Goal: Task Accomplishment & Management: Use online tool/utility

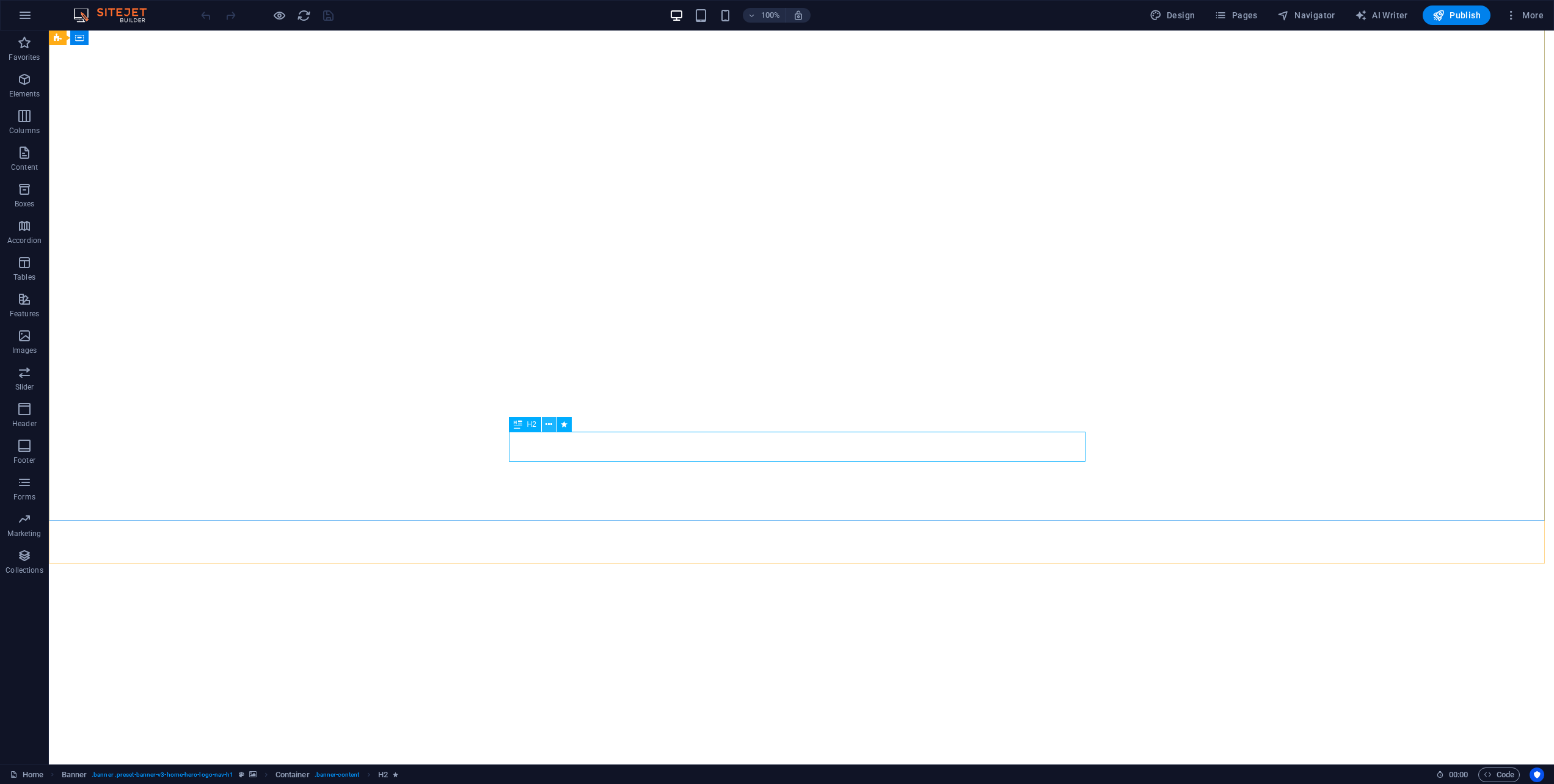
click at [547, 424] on icon at bounding box center [549, 424] width 7 height 13
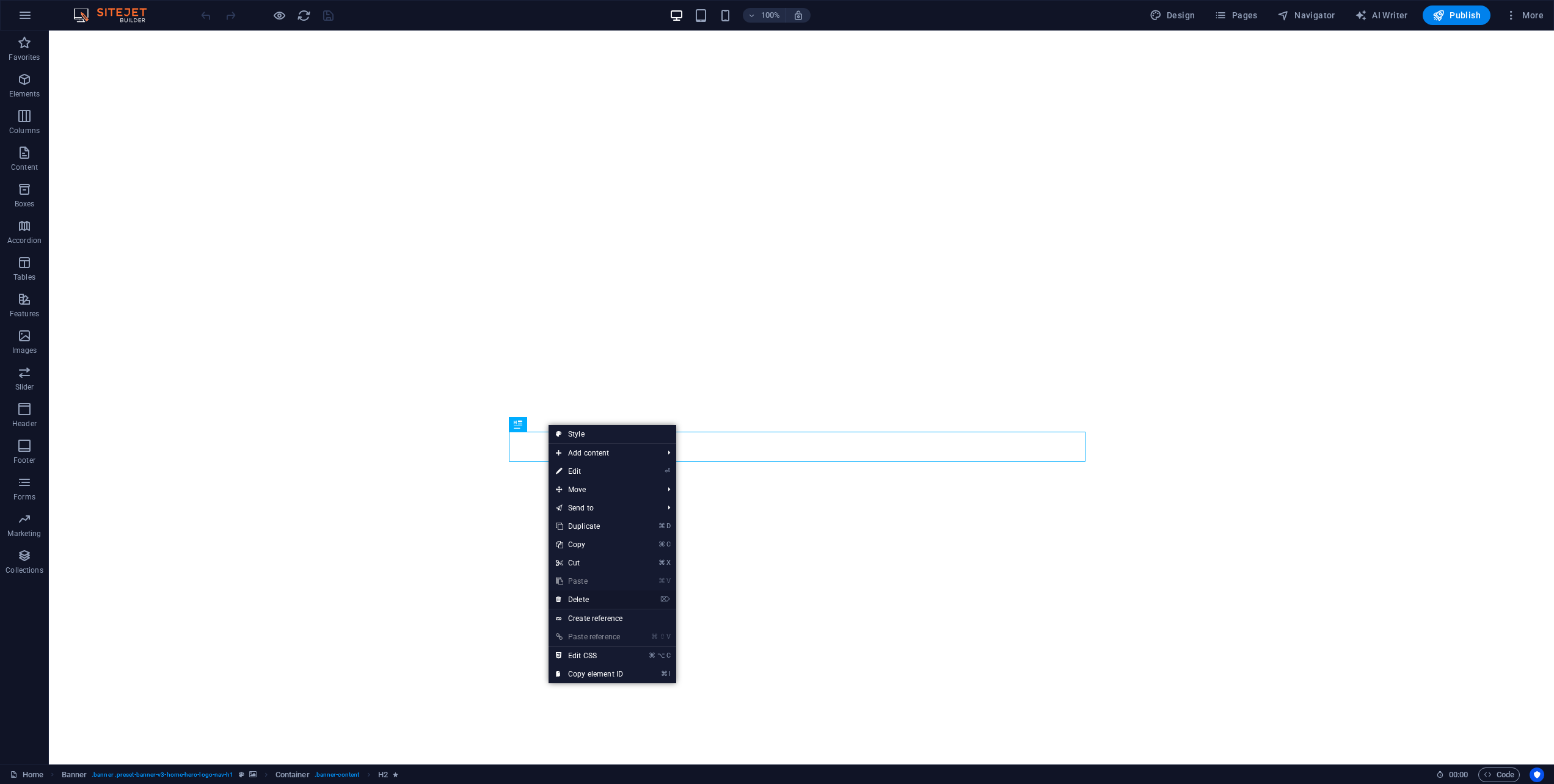
click at [597, 602] on link "⌦ Delete" at bounding box center [590, 599] width 82 height 19
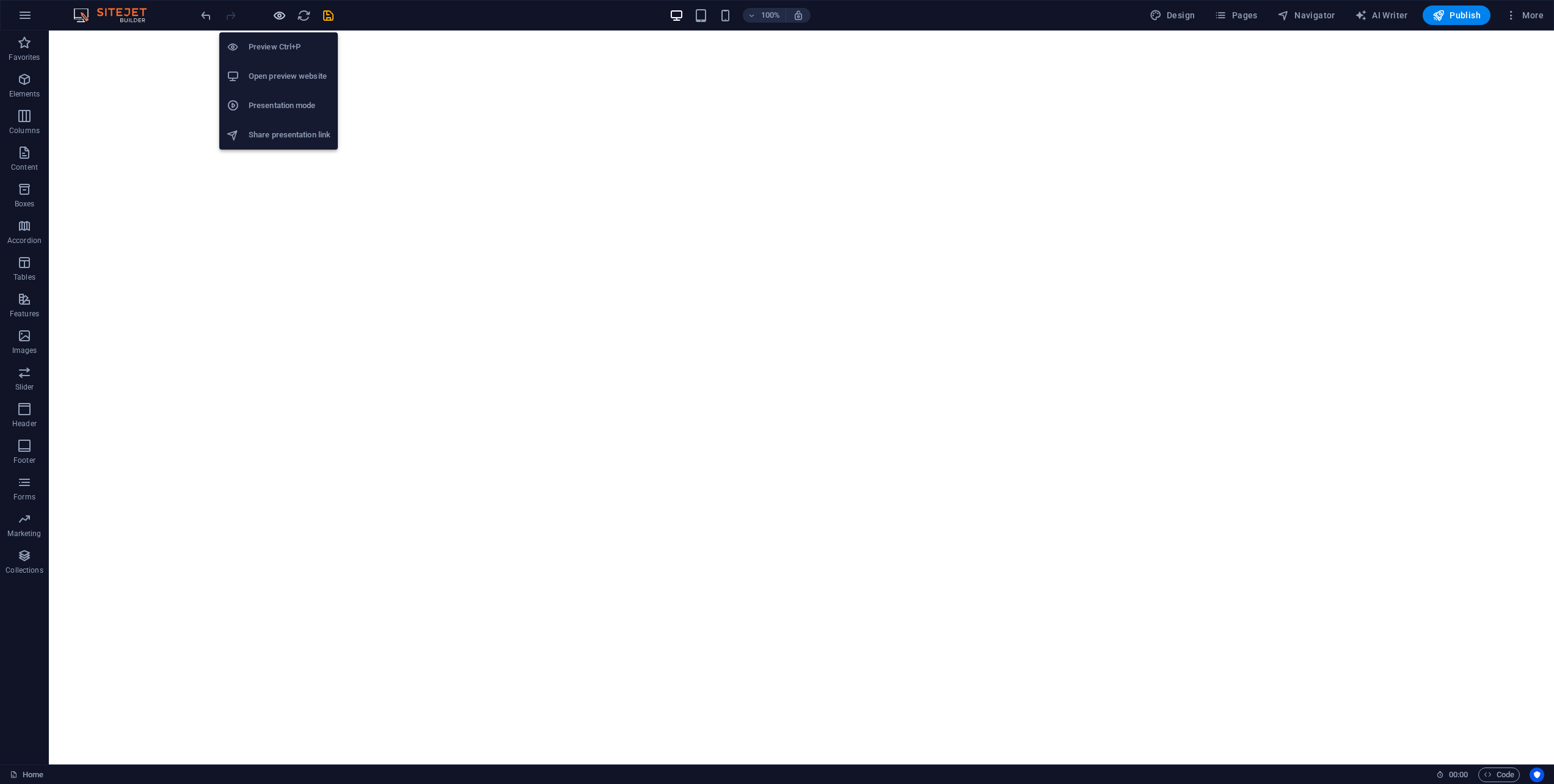
click at [280, 19] on icon "button" at bounding box center [279, 16] width 14 height 14
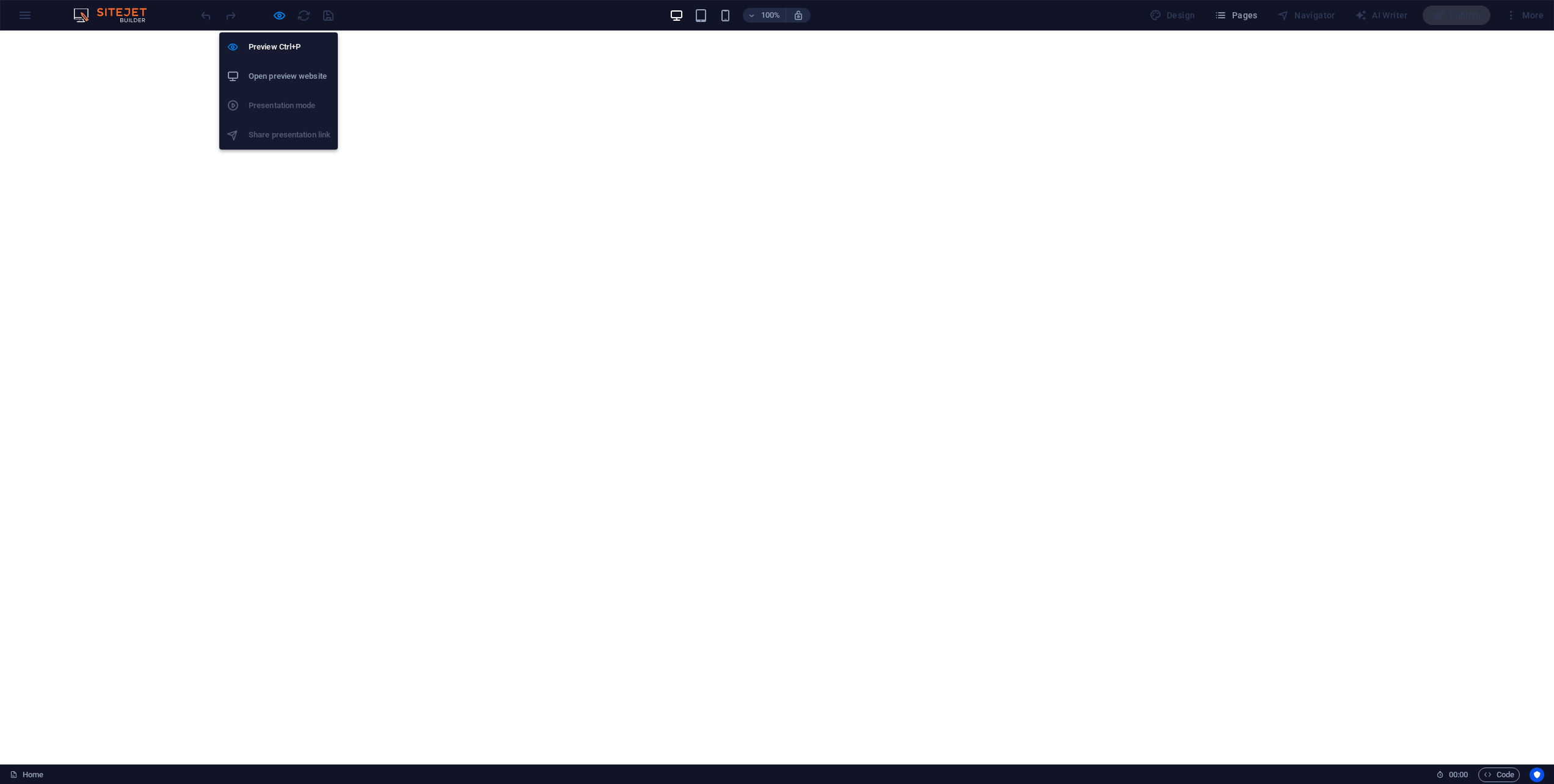
click at [291, 72] on h6 "Open preview website" at bounding box center [290, 76] width 82 height 15
click at [279, 16] on icon "button" at bounding box center [279, 16] width 14 height 14
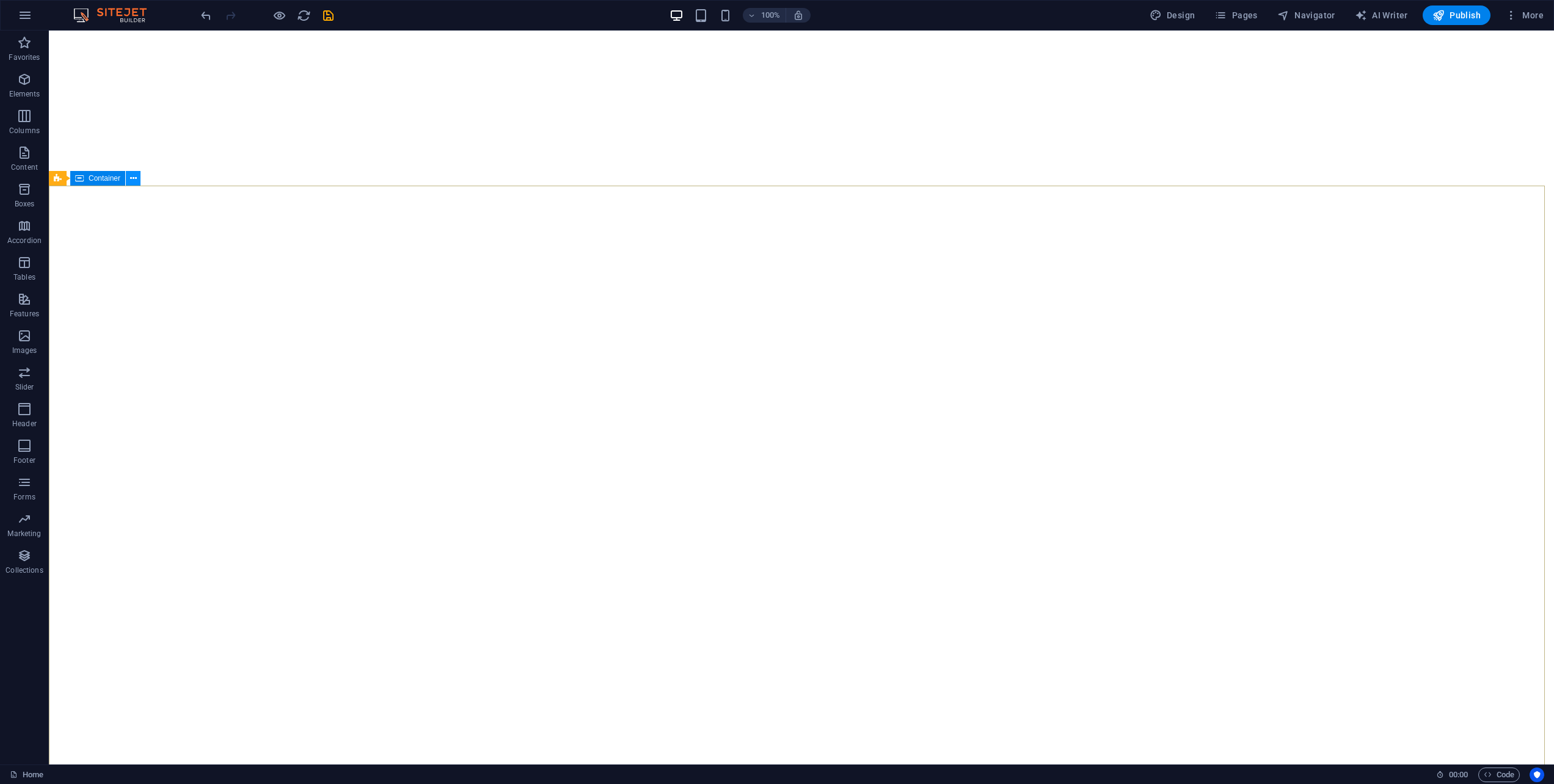
click at [133, 180] on icon at bounding box center [133, 178] width 7 height 13
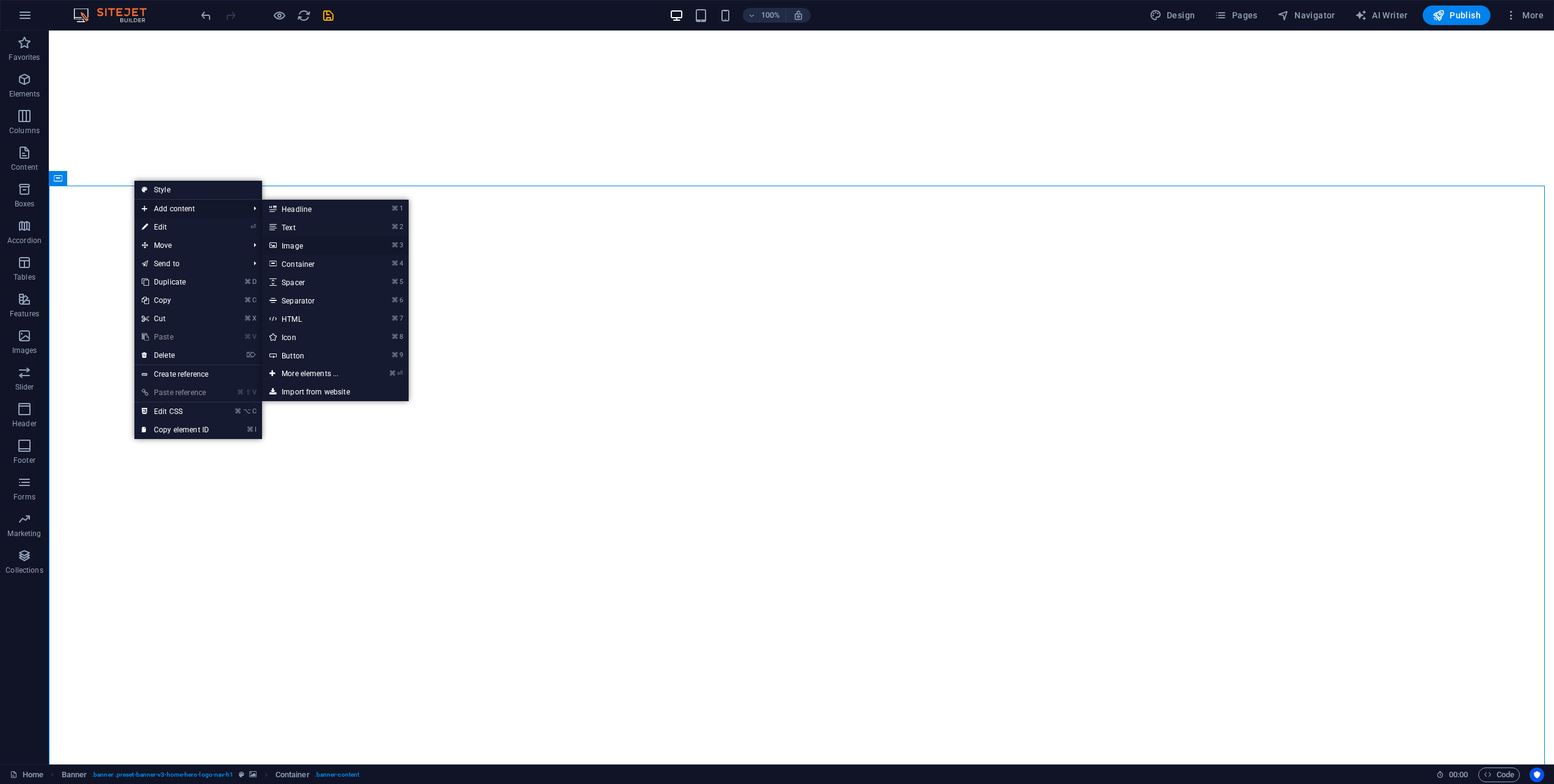
click at [298, 249] on link "⌘ 3 Image" at bounding box center [312, 245] width 101 height 19
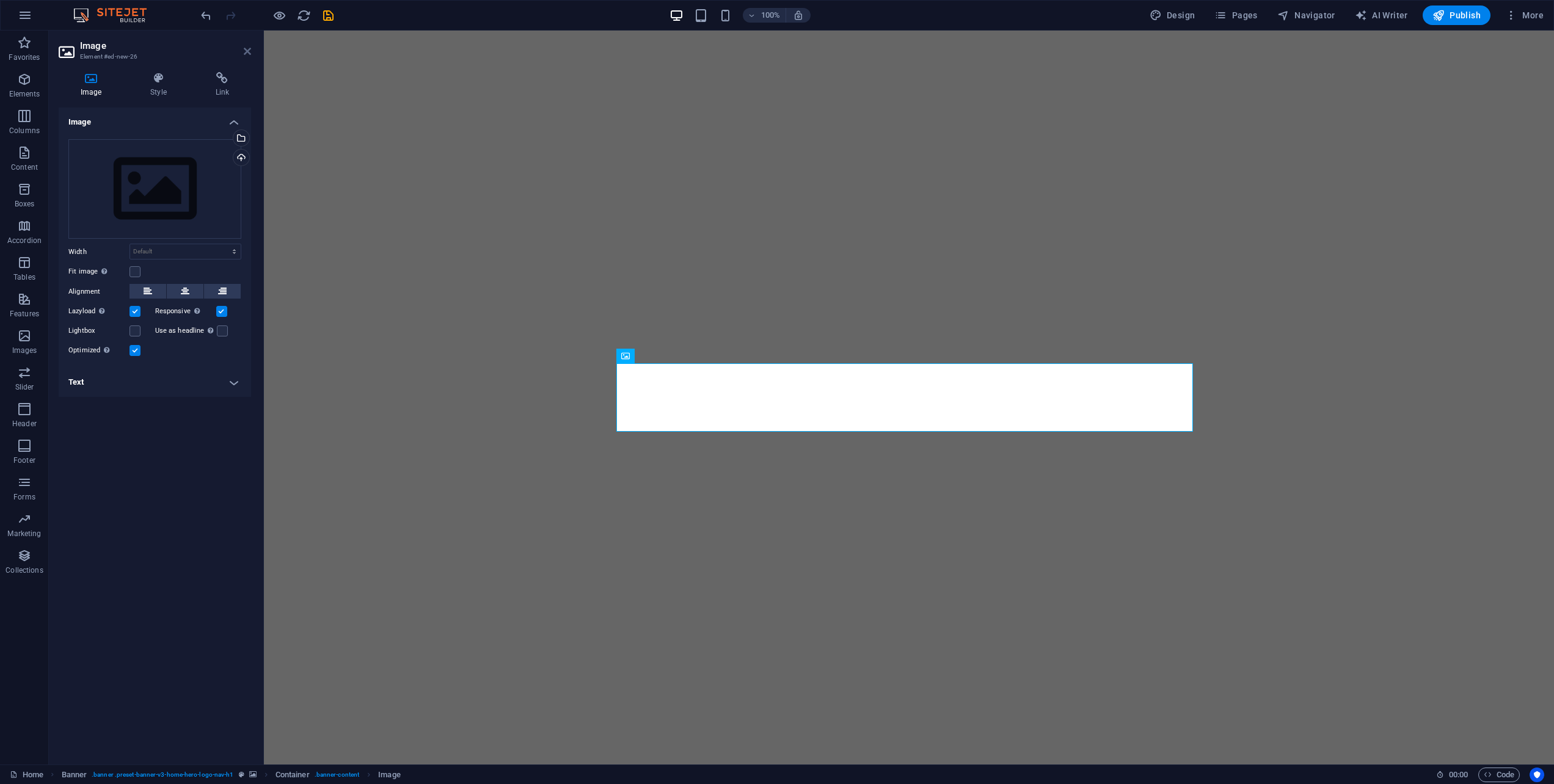
click at [247, 53] on icon at bounding box center [248, 52] width 8 height 10
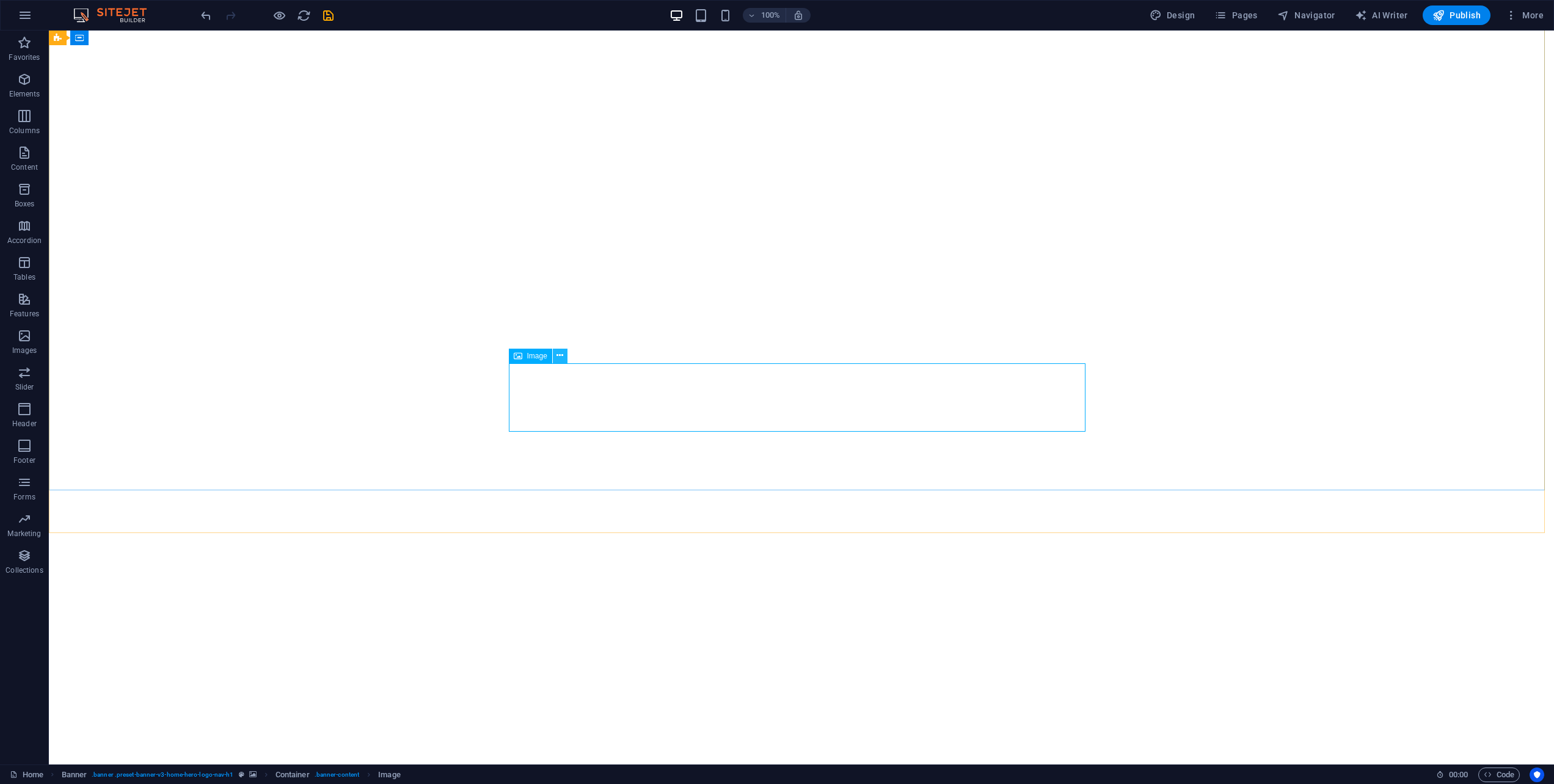
click at [565, 359] on button at bounding box center [560, 355] width 15 height 15
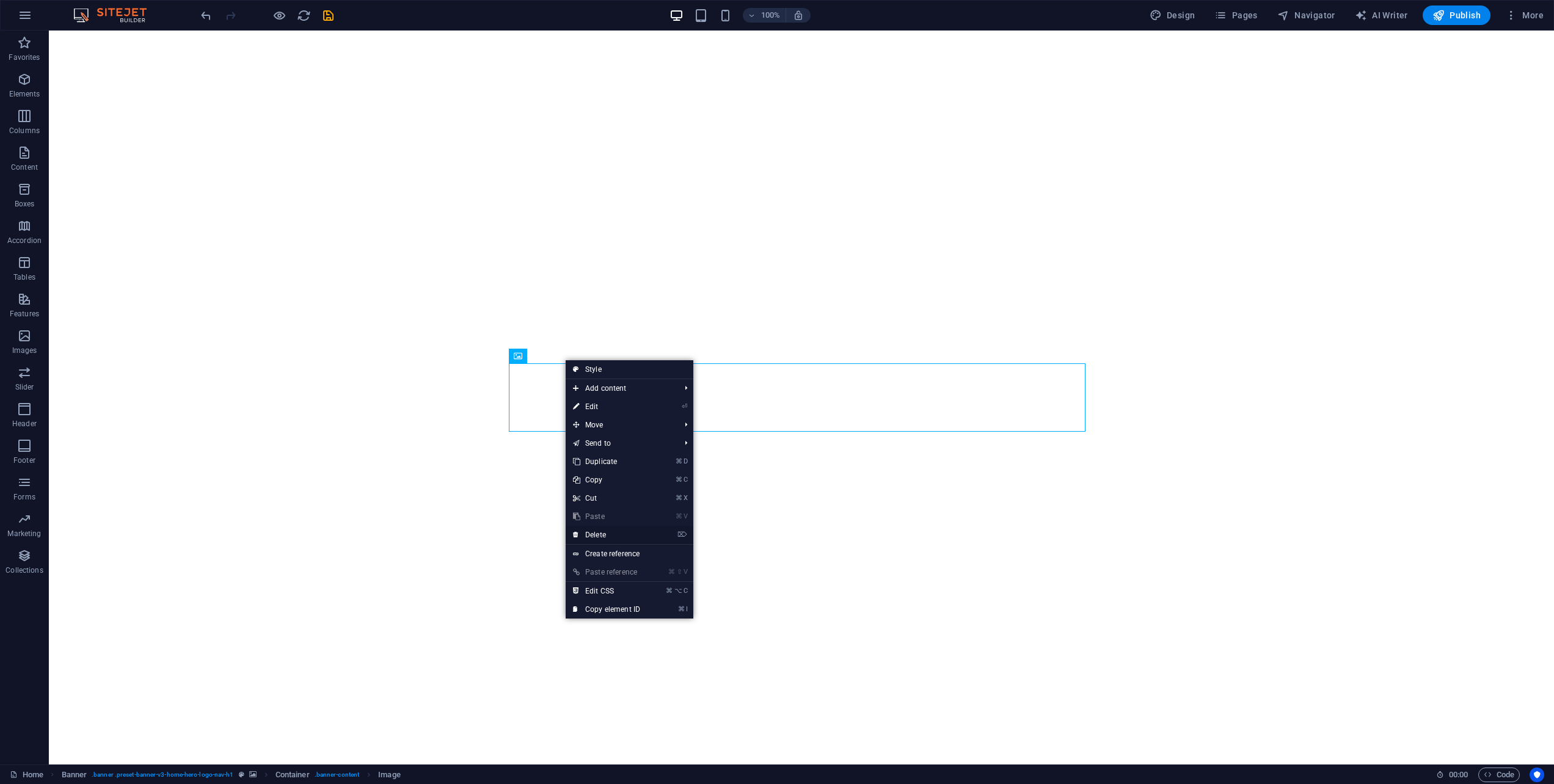
click at [591, 536] on link "⌦ Delete" at bounding box center [607, 535] width 82 height 19
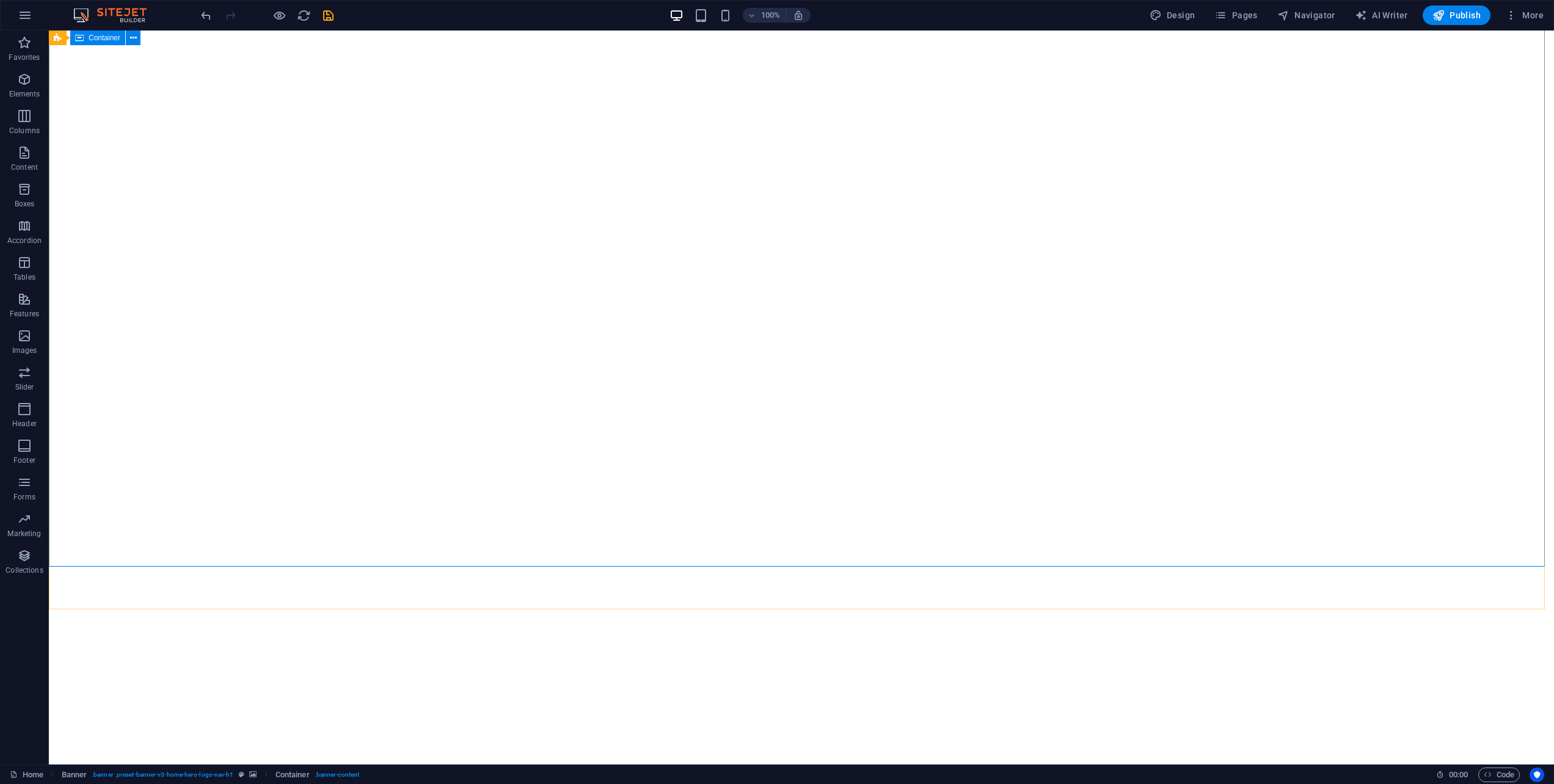
click at [100, 34] on span "Container" at bounding box center [105, 38] width 32 height 8
click at [130, 38] on icon at bounding box center [133, 38] width 7 height 13
click at [58, 179] on icon at bounding box center [58, 178] width 8 height 15
click at [136, 179] on icon at bounding box center [134, 178] width 9 height 13
select select "ms"
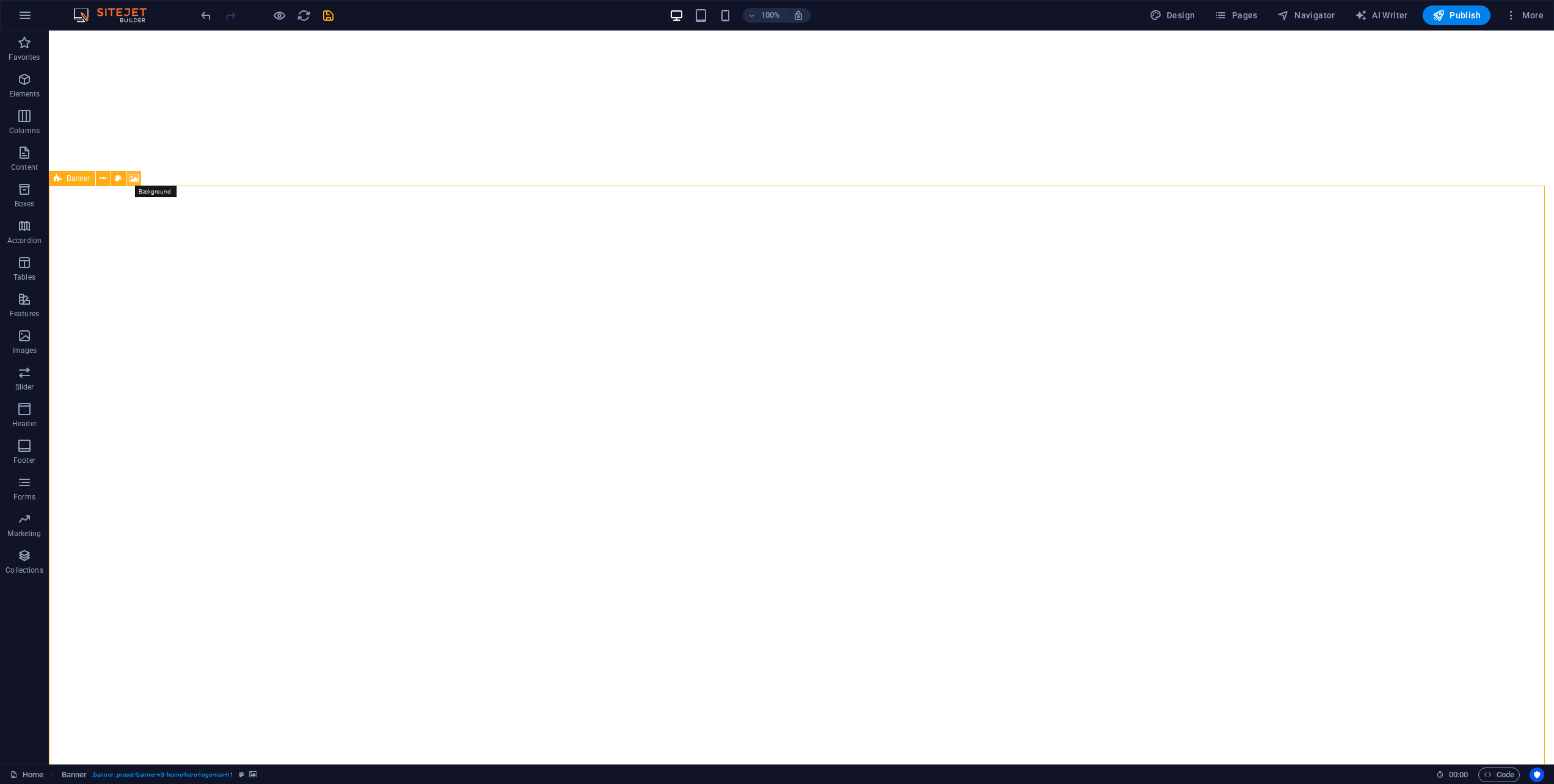
select select "s"
select select "progressive"
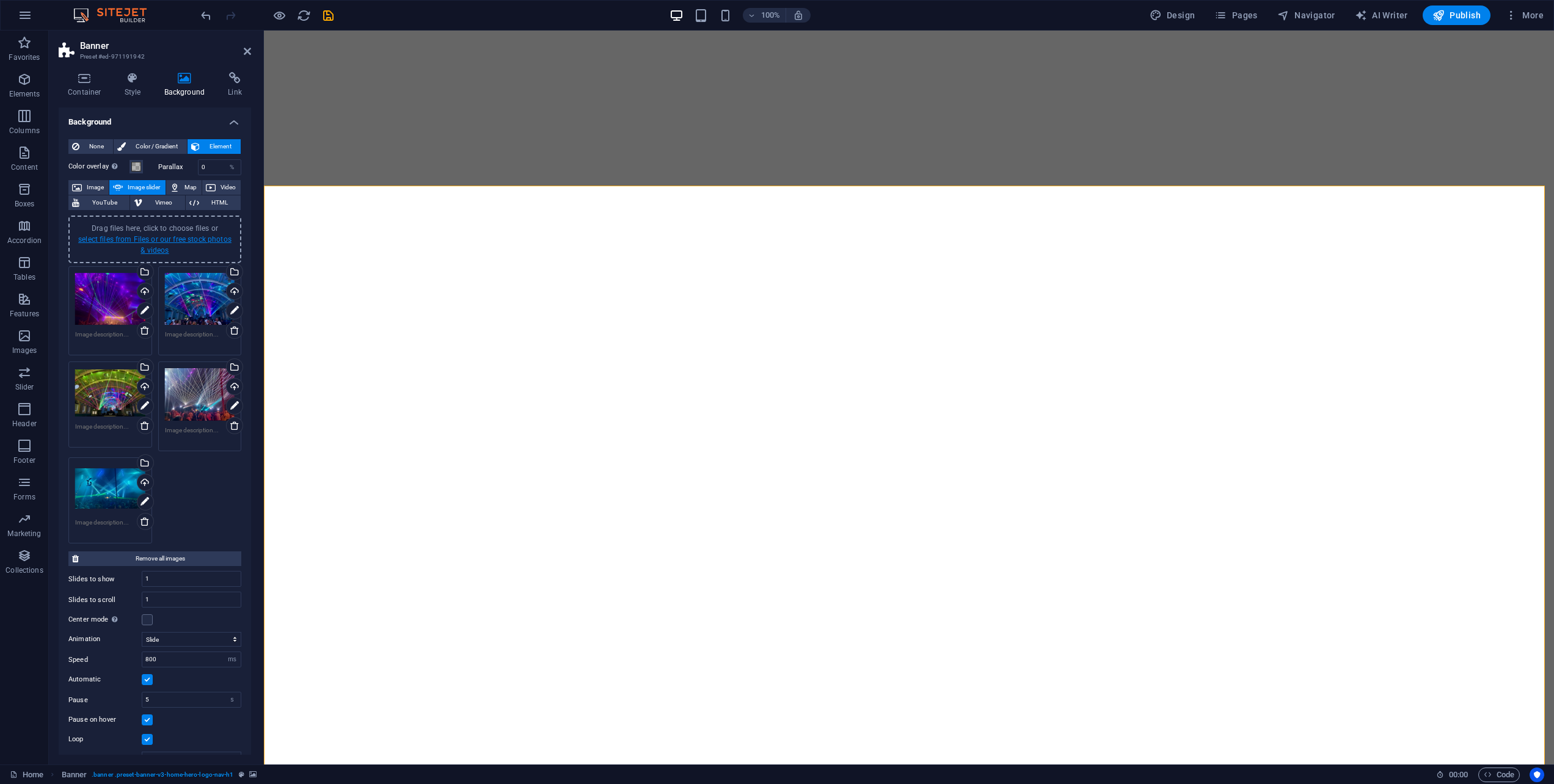
click at [139, 243] on link "select files from Files or our free stock photos & videos" at bounding box center [154, 245] width 153 height 20
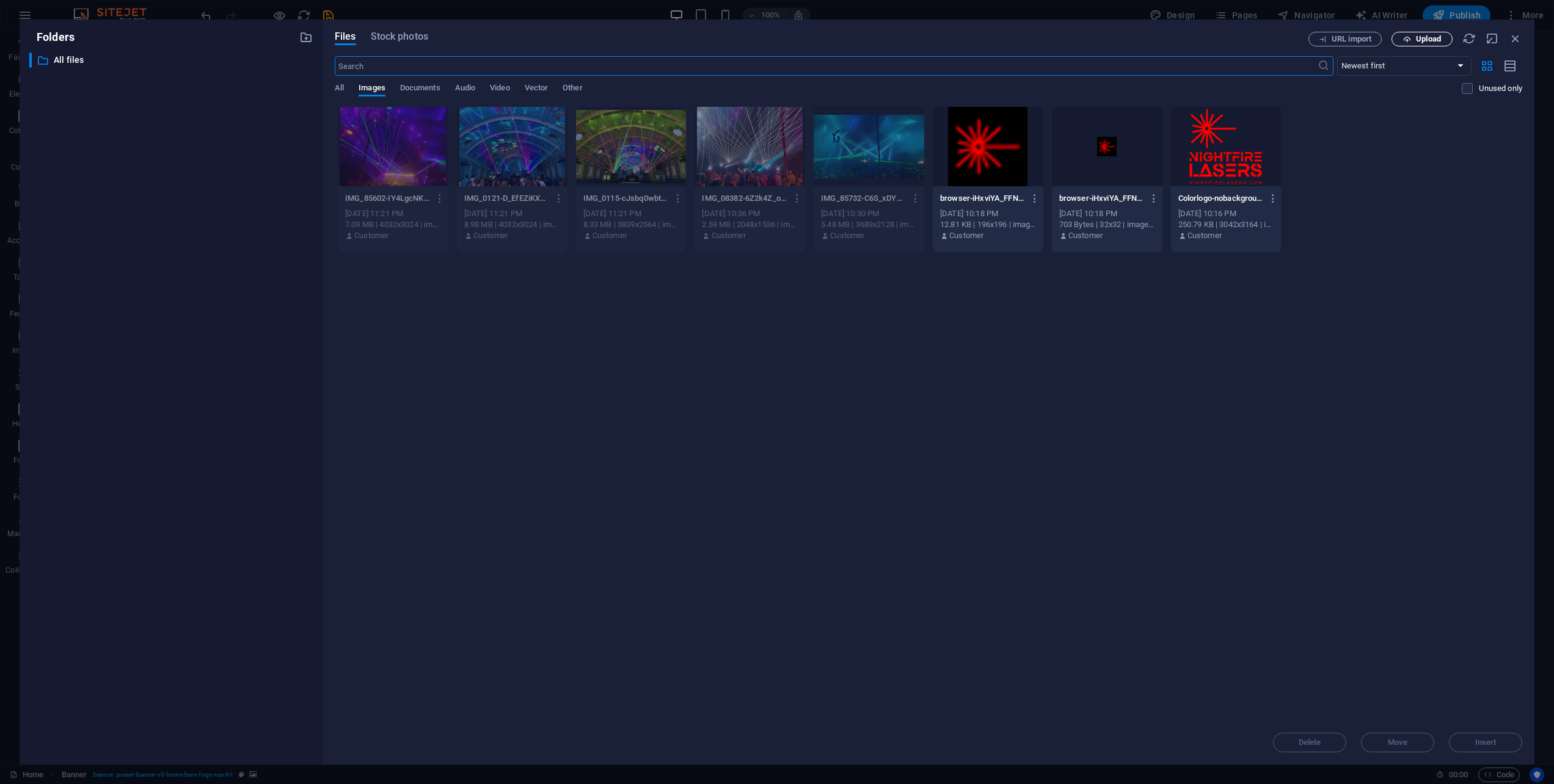
click at [1421, 40] on span "Upload" at bounding box center [1429, 39] width 25 height 8
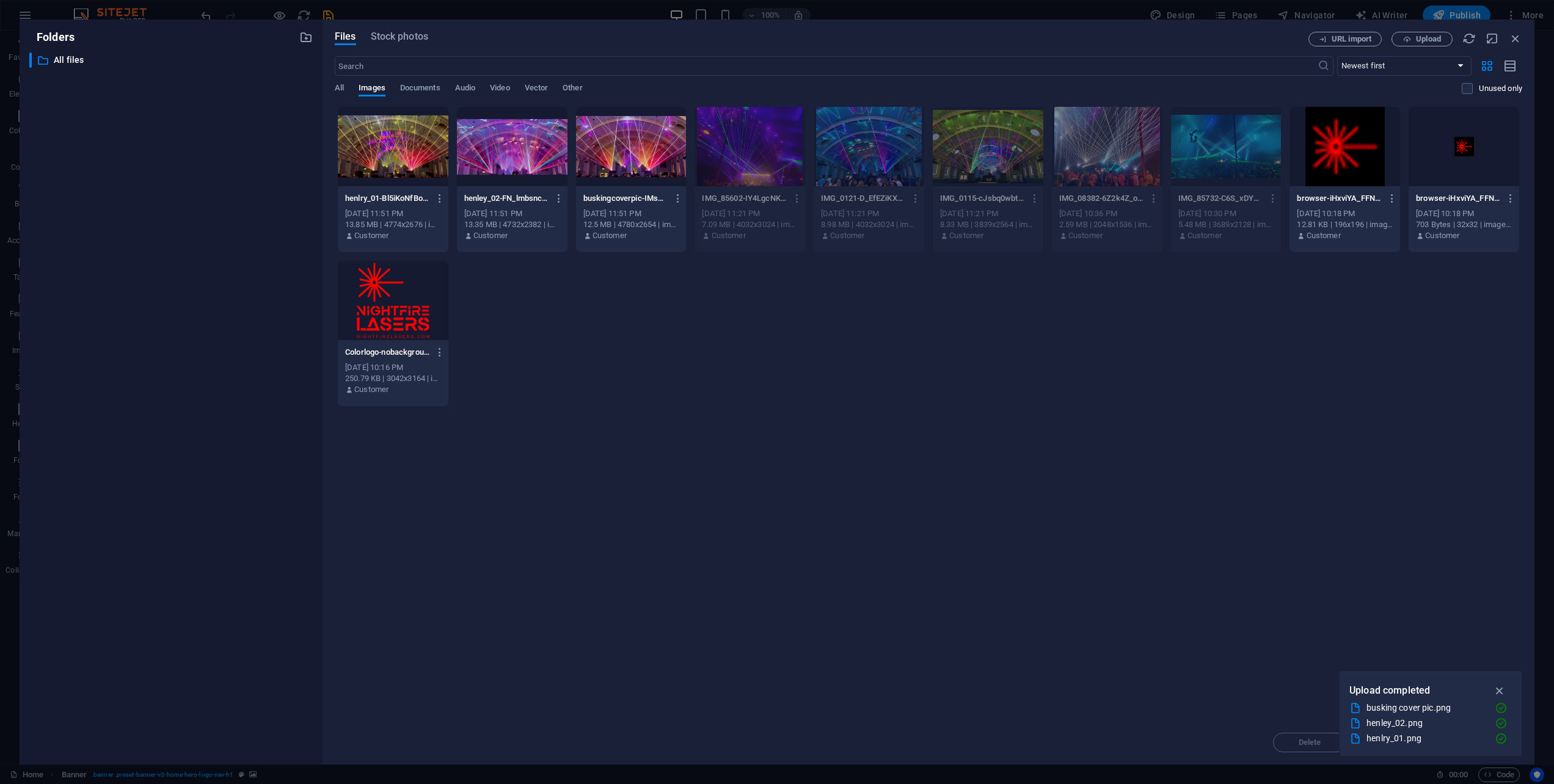
click at [635, 143] on div at bounding box center [631, 145] width 110 height 79
click at [522, 152] on div at bounding box center [512, 145] width 110 height 79
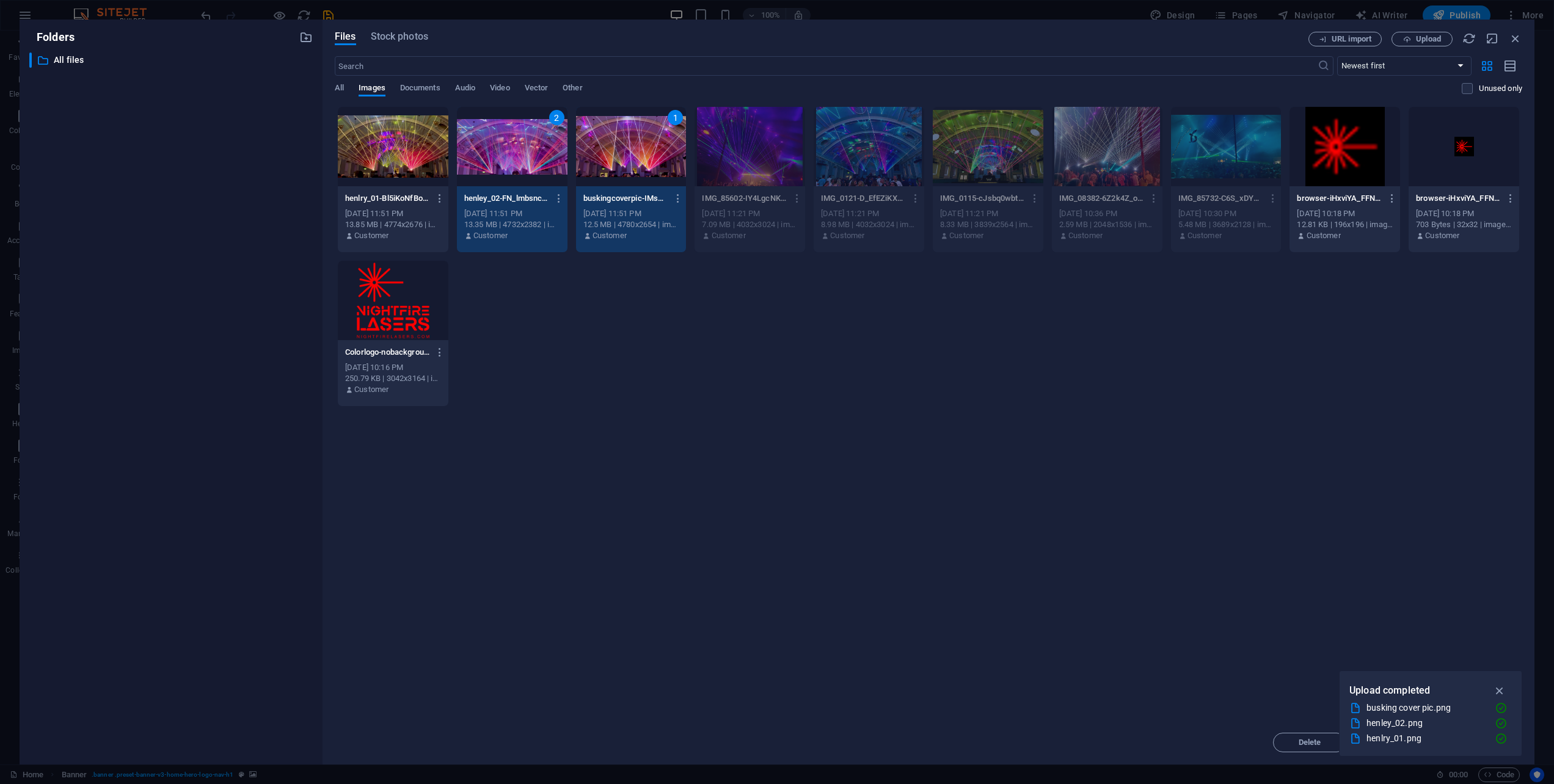
click at [424, 148] on div at bounding box center [393, 145] width 110 height 79
click at [1498, 690] on icon "button" at bounding box center [1500, 691] width 14 height 14
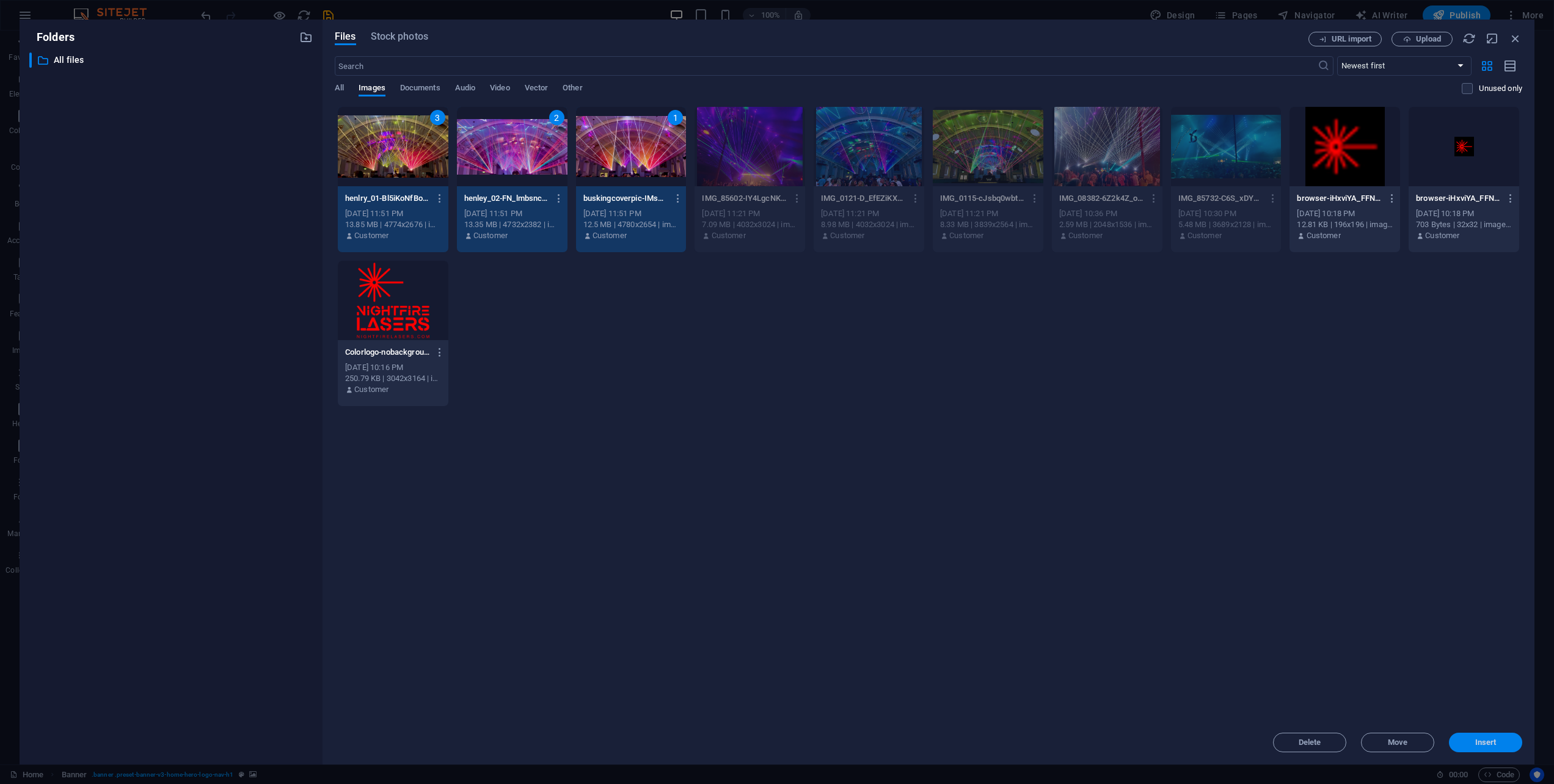
click at [1488, 740] on span "Insert" at bounding box center [1487, 743] width 21 height 8
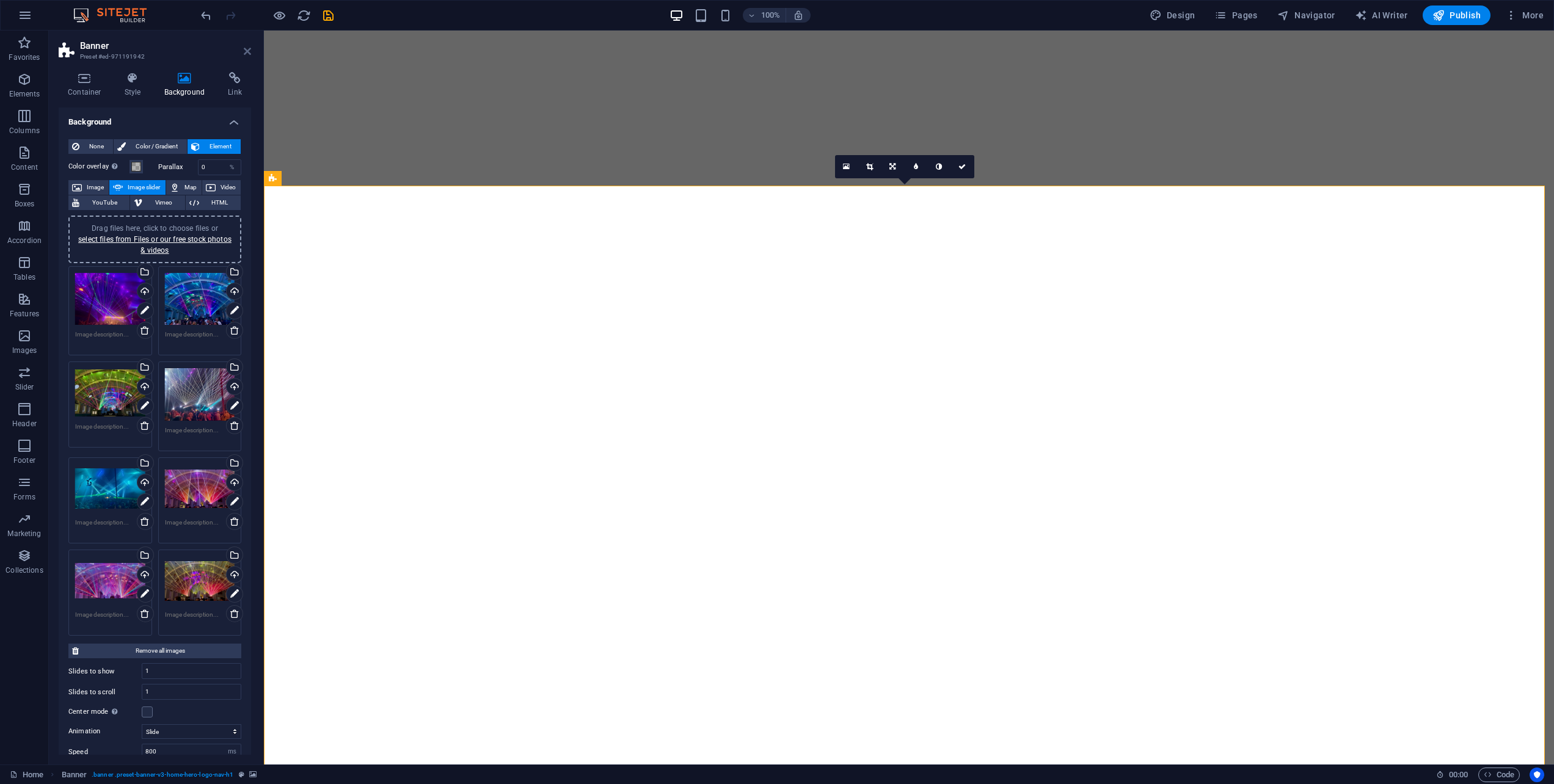
click at [248, 55] on icon at bounding box center [248, 52] width 8 height 10
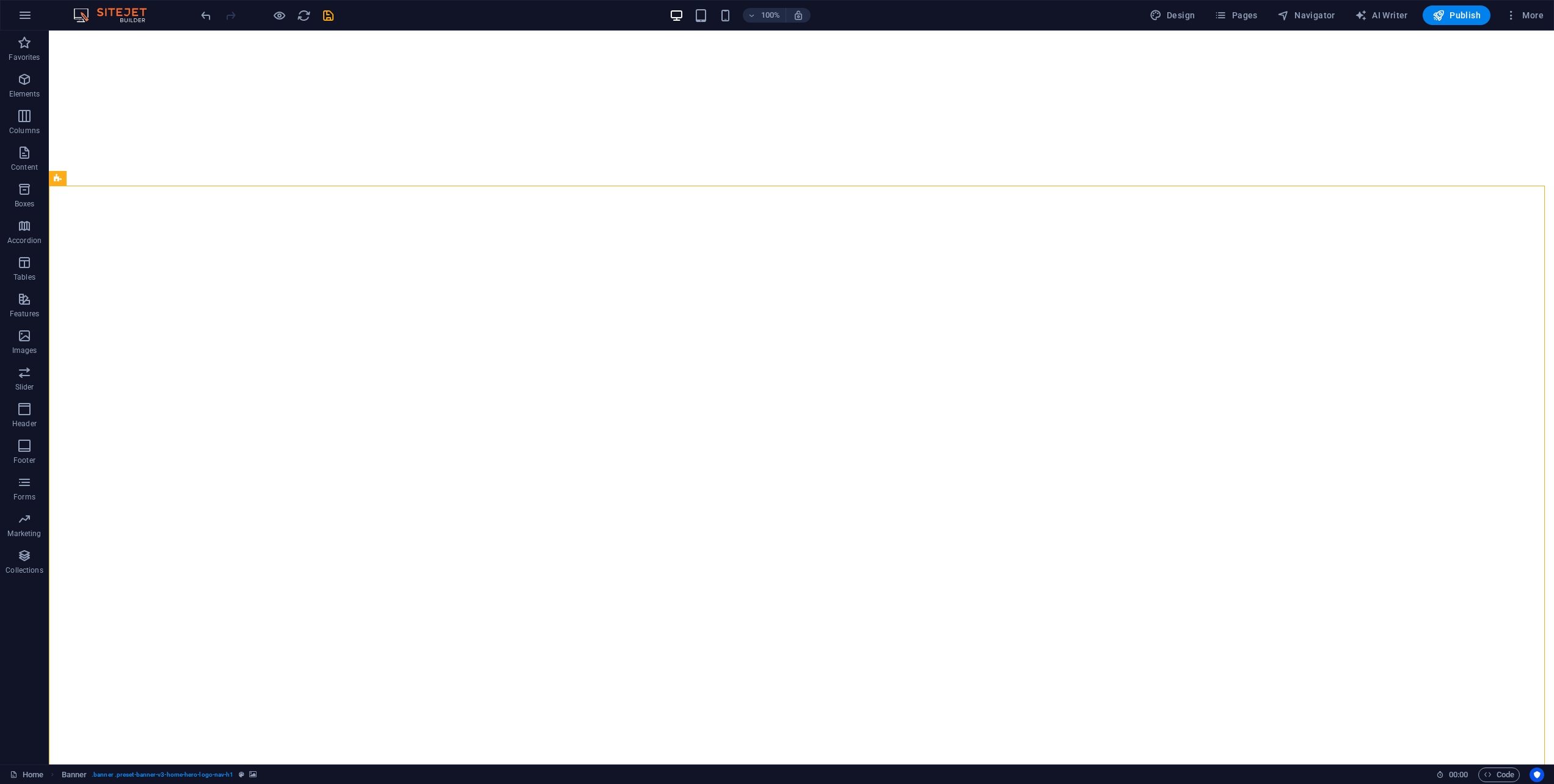
drag, startPoint x: 334, startPoint y: 17, endPoint x: 332, endPoint y: 29, distance: 12.2
click at [333, 17] on icon "save" at bounding box center [328, 16] width 14 height 14
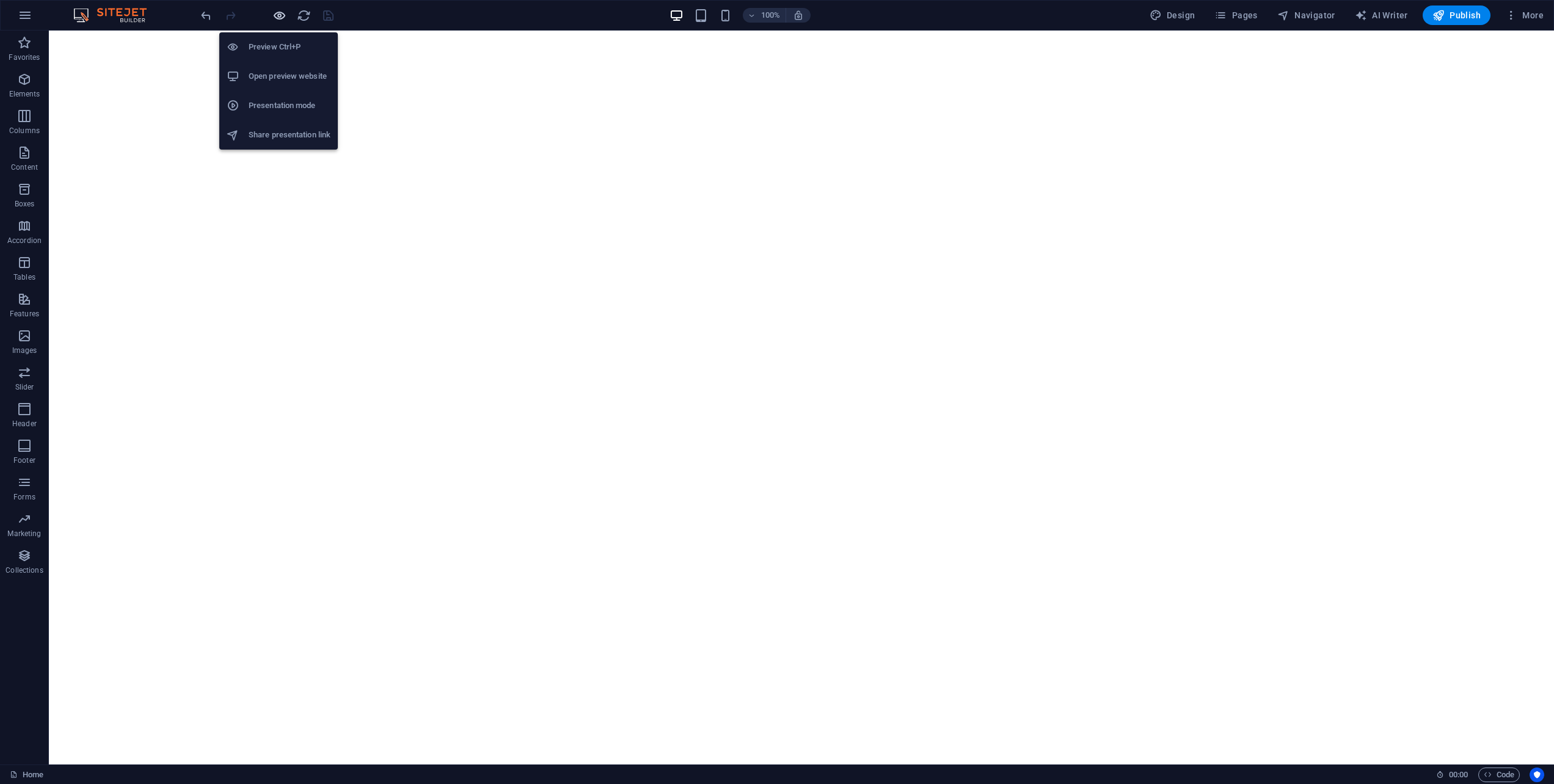
click at [274, 13] on icon "button" at bounding box center [279, 16] width 14 height 14
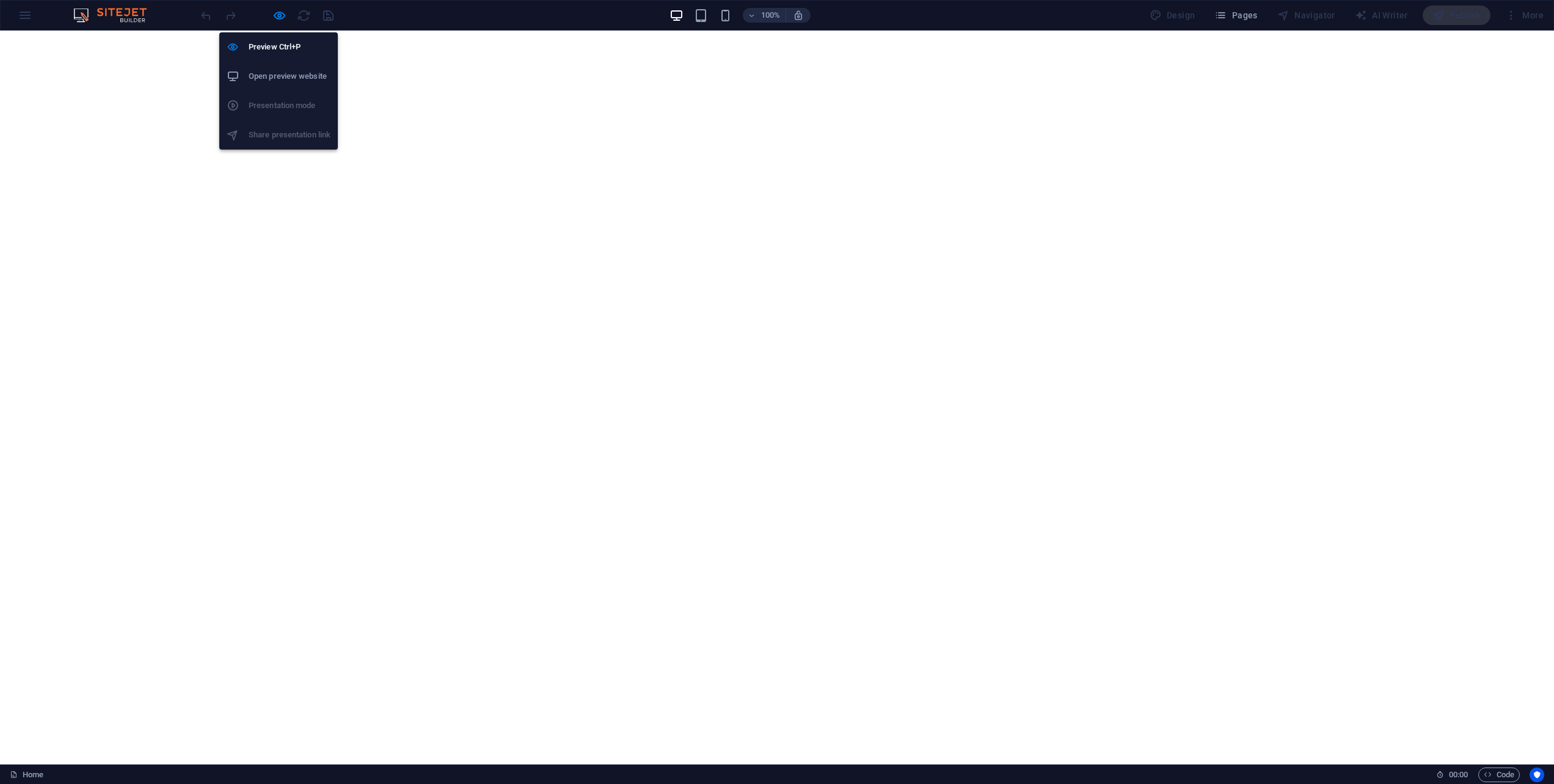
click at [299, 79] on h6 "Open preview website" at bounding box center [290, 76] width 82 height 15
